Goal: Find specific page/section: Find specific page/section

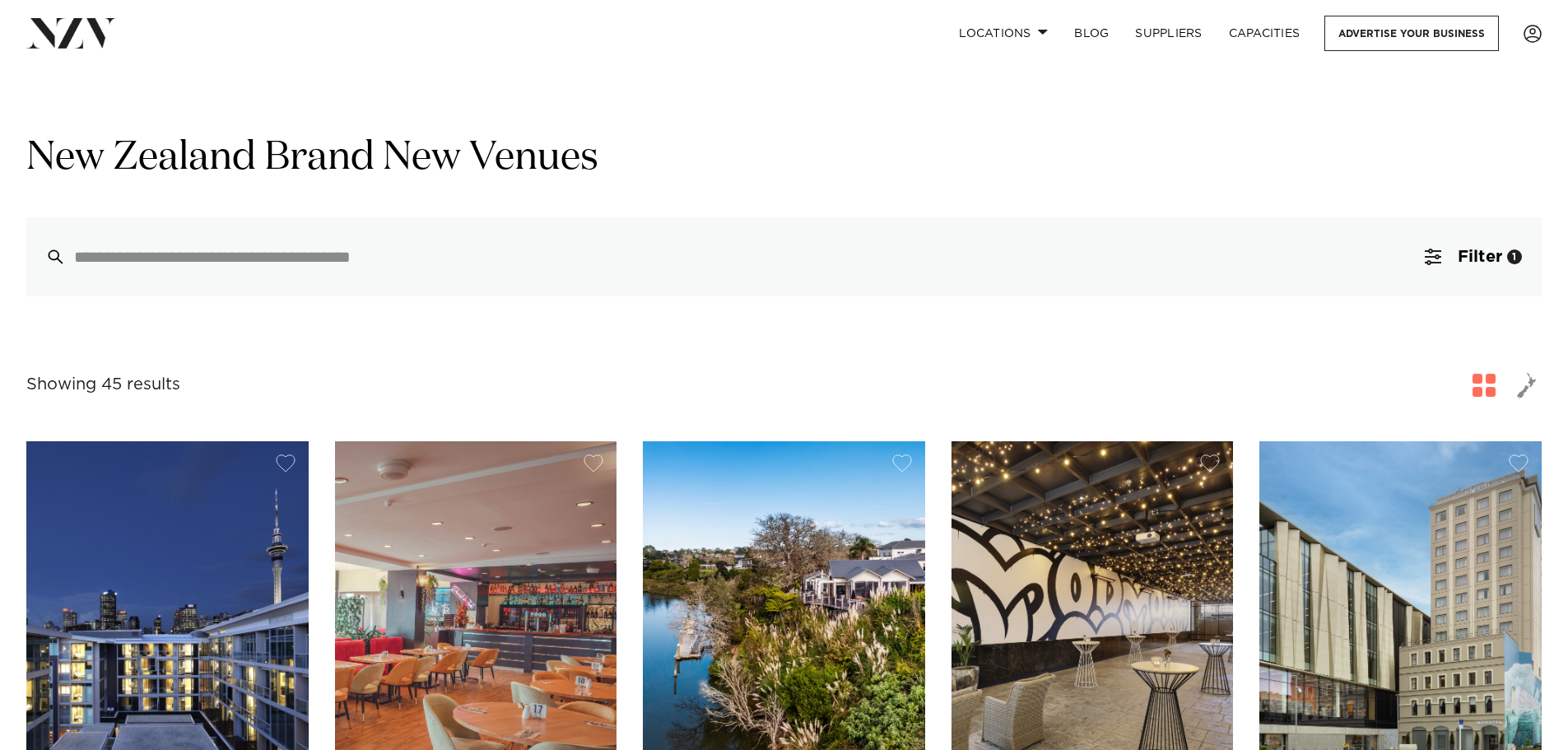
click at [1525, 390] on span "button" at bounding box center [1526, 385] width 20 height 28
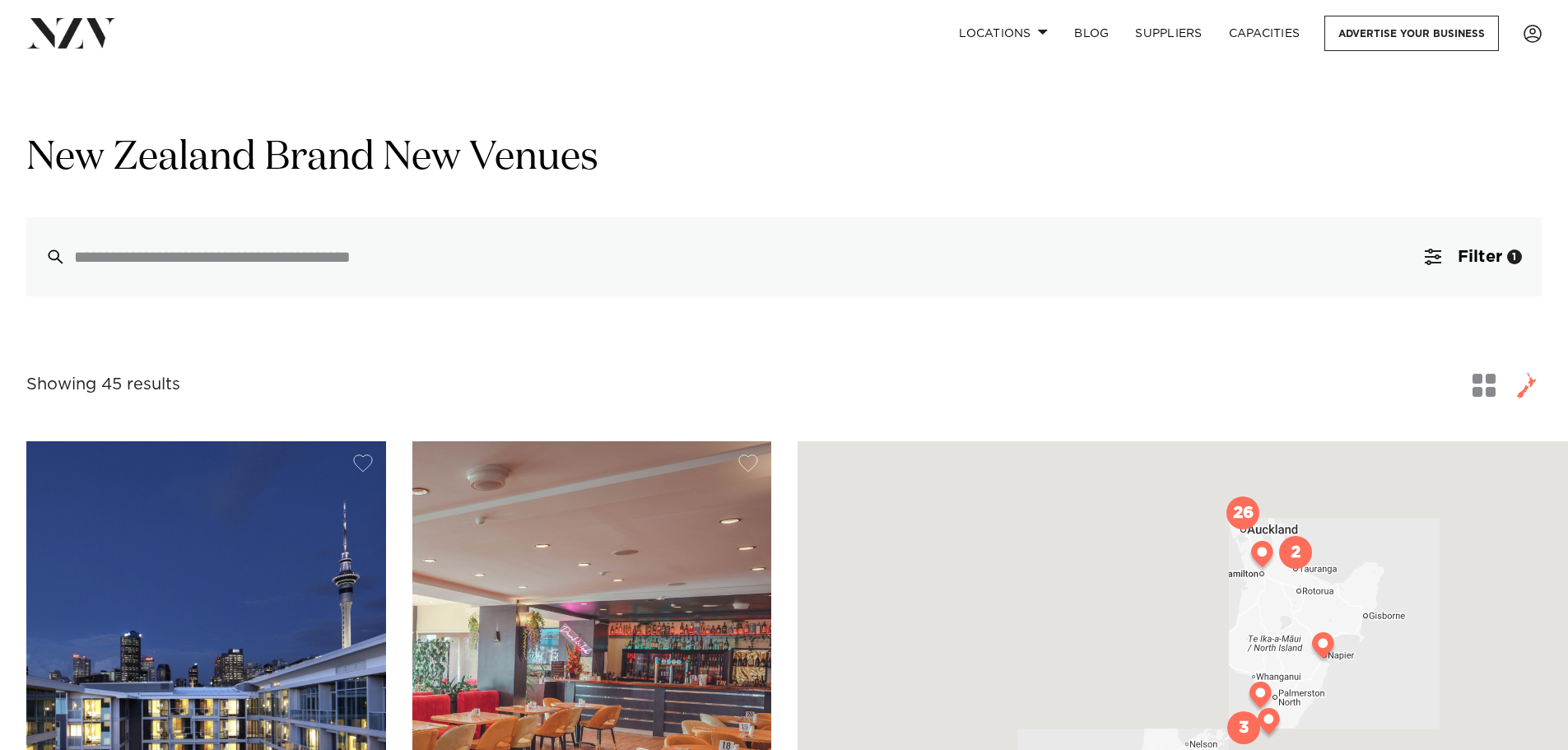
click at [1524, 378] on span "button" at bounding box center [1526, 385] width 20 height 28
click at [1498, 261] on span "Filter" at bounding box center [1479, 256] width 45 height 17
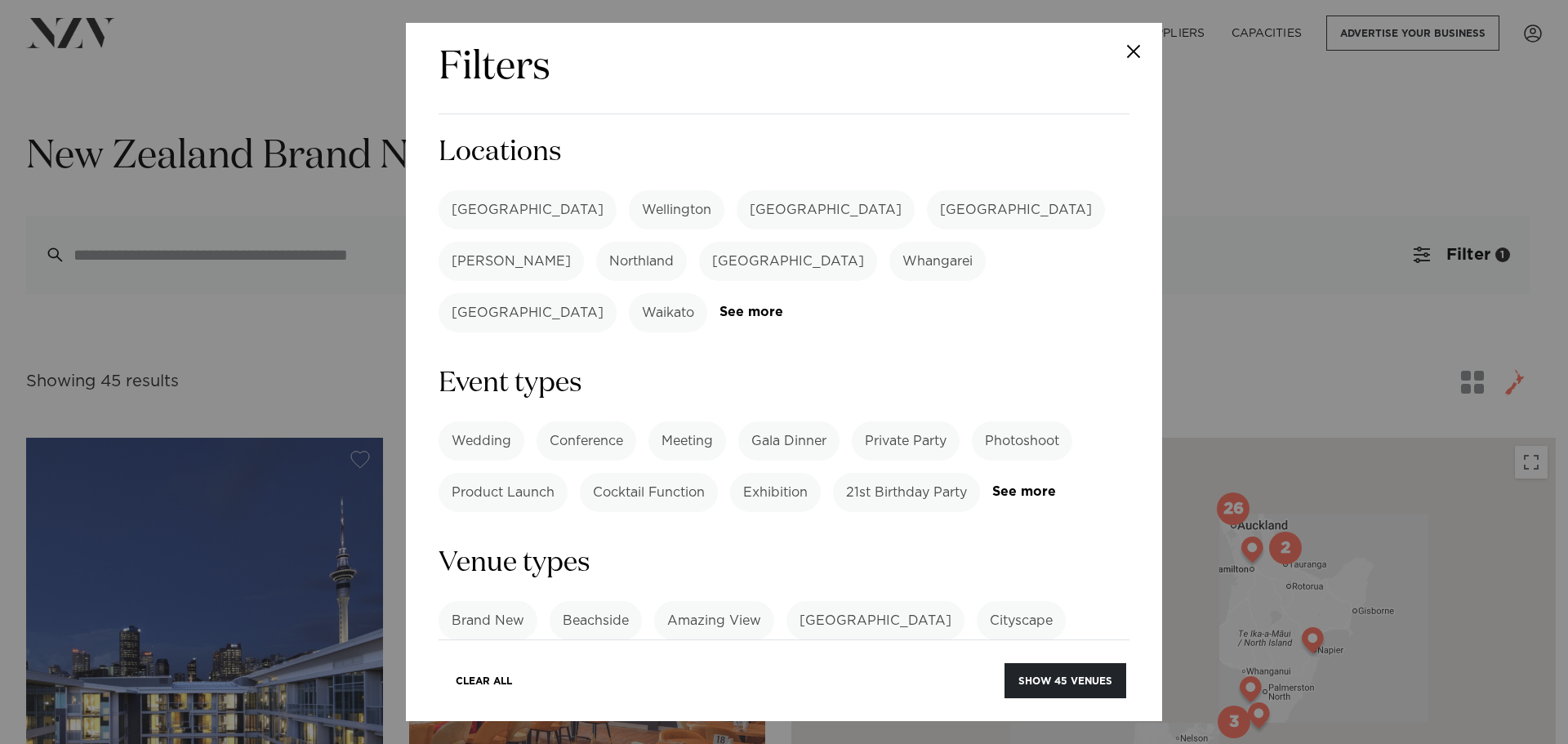
click at [736, 206] on label "[GEOGRAPHIC_DATA]" at bounding box center [825, 210] width 178 height 39
click at [847, 305] on link "See more" at bounding box center [784, 312] width 128 height 14
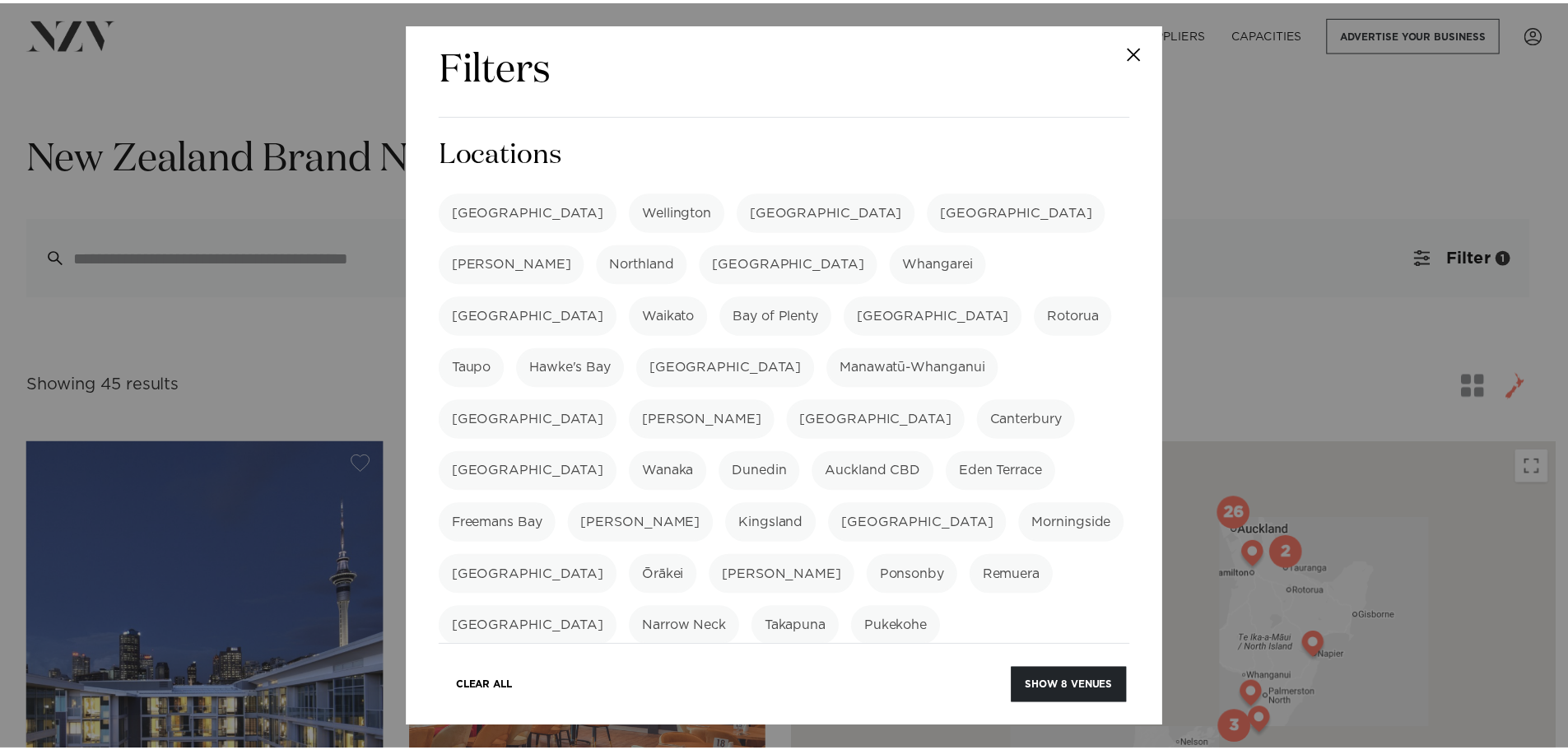
scroll to position [82, 0]
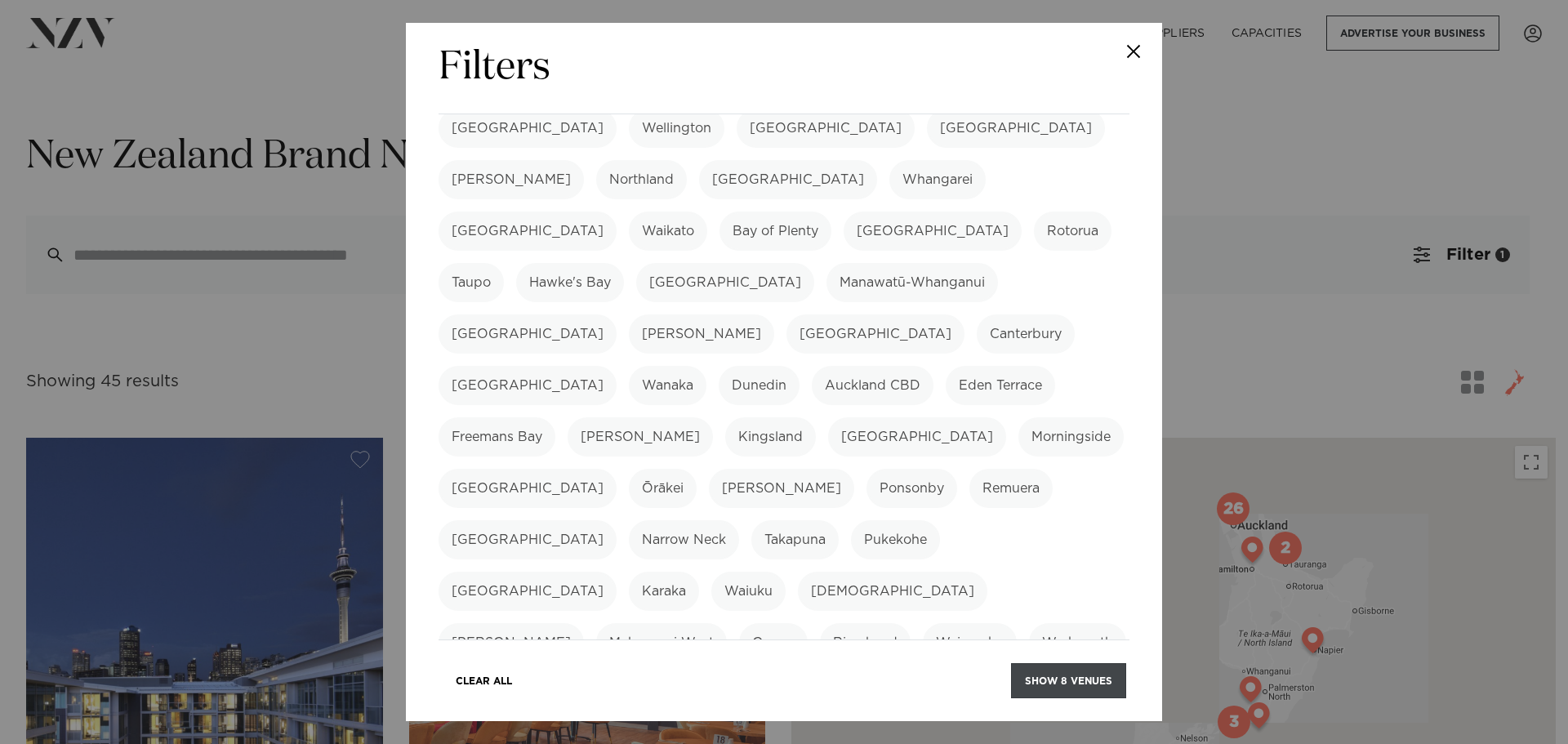
click at [1070, 686] on button "Show 8 venues" at bounding box center [1068, 680] width 115 height 35
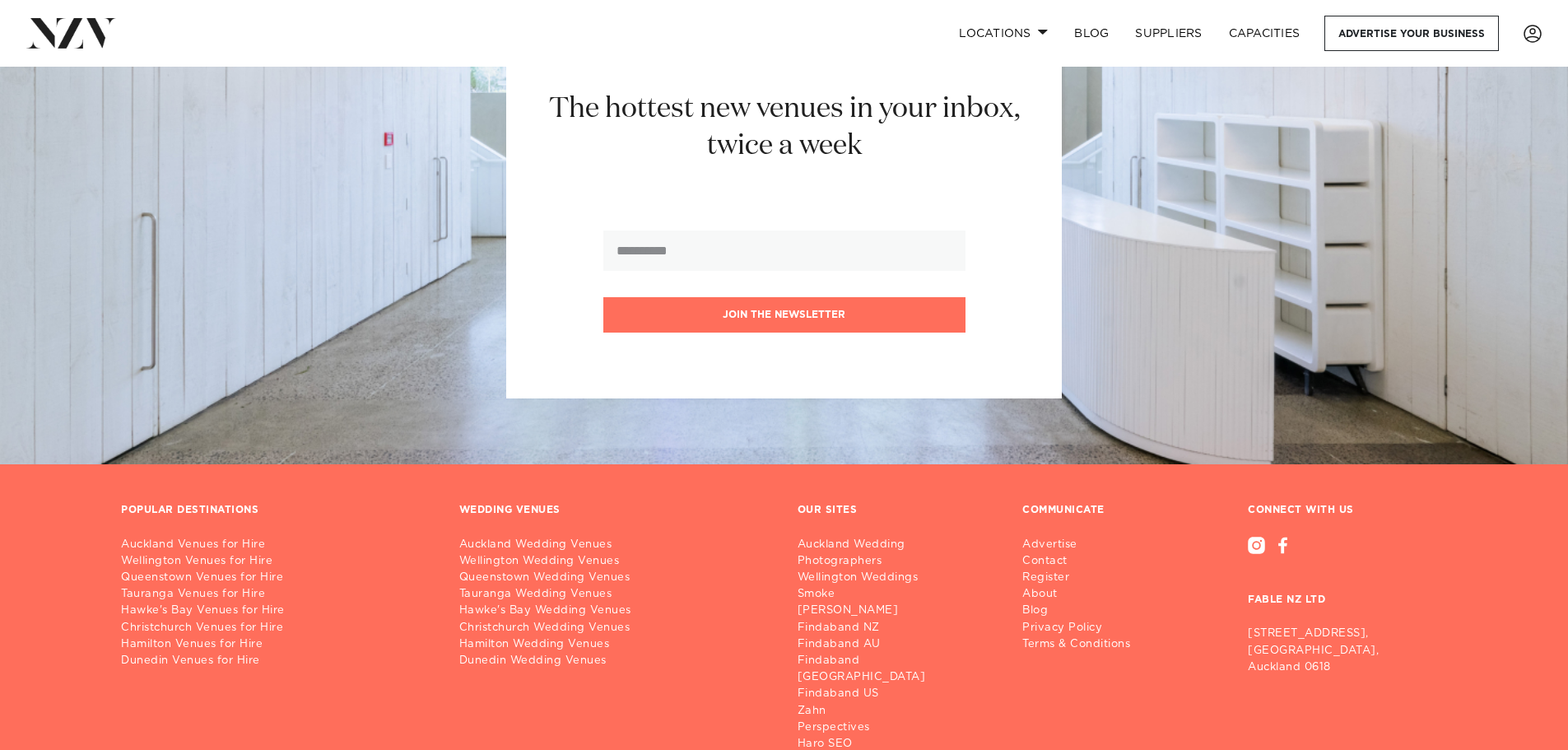
scroll to position [4083, 0]
